Goal: Find specific page/section: Find specific page/section

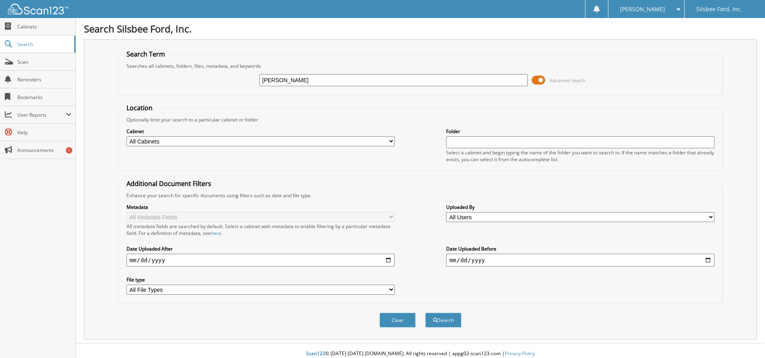
type input "[PERSON_NAME]"
click at [391, 142] on select "All Cabinets EMPLOYEE HANDBOOK FD ACCOUNTS PAYABLE FD CAR DEALS FD CASHIER REPO…" at bounding box center [260, 141] width 268 height 10
select select "2209"
click at [126, 136] on select "All Cabinets EMPLOYEE HANDBOOK FD ACCOUNTS PAYABLE FD CAR DEALS FD CASHIER REPO…" at bounding box center [260, 141] width 268 height 10
click at [439, 321] on button "Search" at bounding box center [443, 320] width 36 height 15
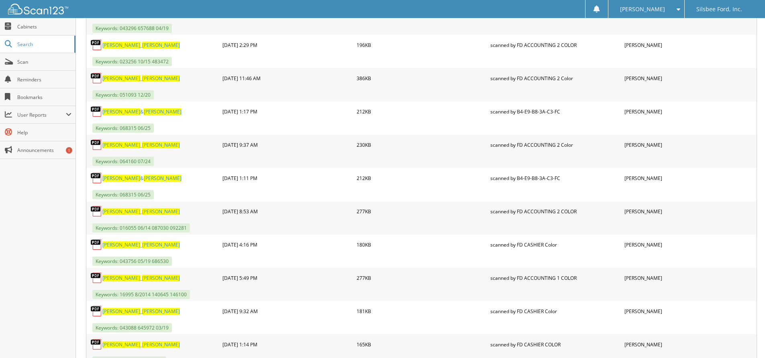
scroll to position [1495, 0]
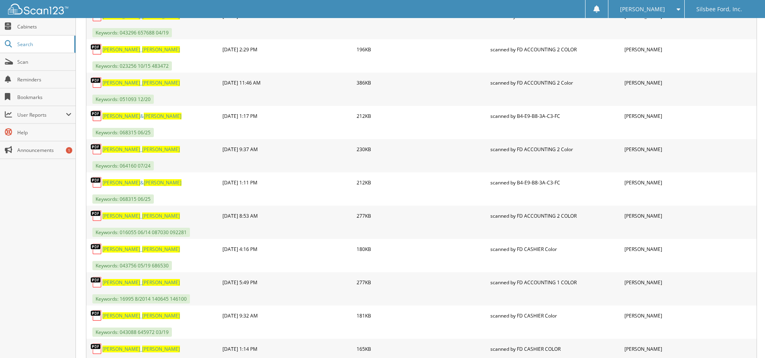
click at [118, 182] on span "[PERSON_NAME]" at bounding box center [121, 182] width 38 height 7
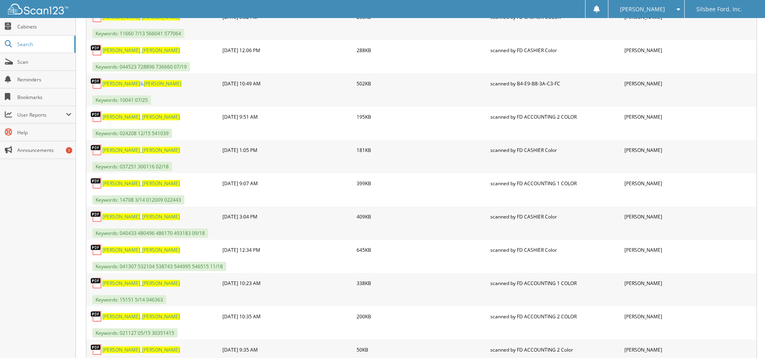
scroll to position [492, 0]
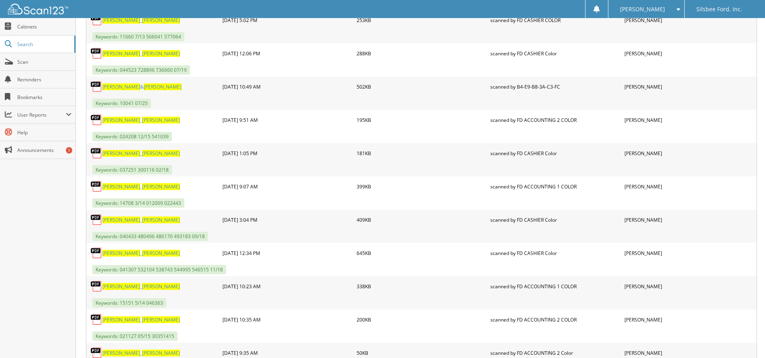
click at [126, 87] on span "[PERSON_NAME]" at bounding box center [121, 87] width 38 height 7
click at [31, 28] on span "Cabinets" at bounding box center [44, 26] width 54 height 7
